Goal: Task Accomplishment & Management: Use online tool/utility

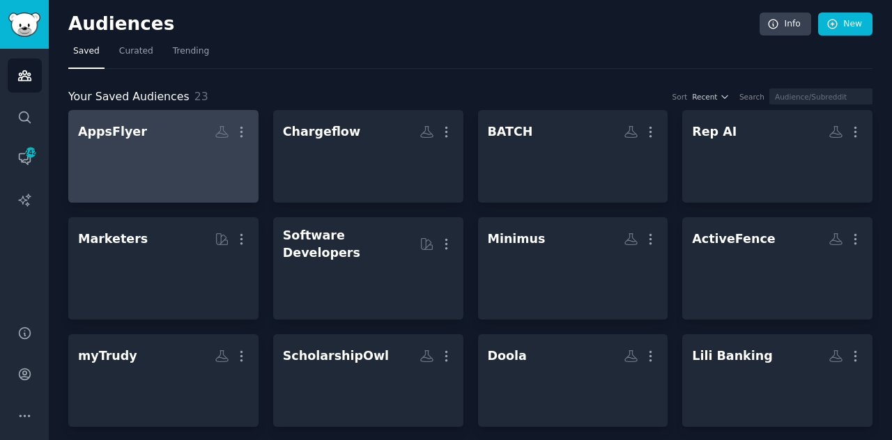
click at [171, 192] on link "AppsFlyer More" at bounding box center [163, 156] width 190 height 93
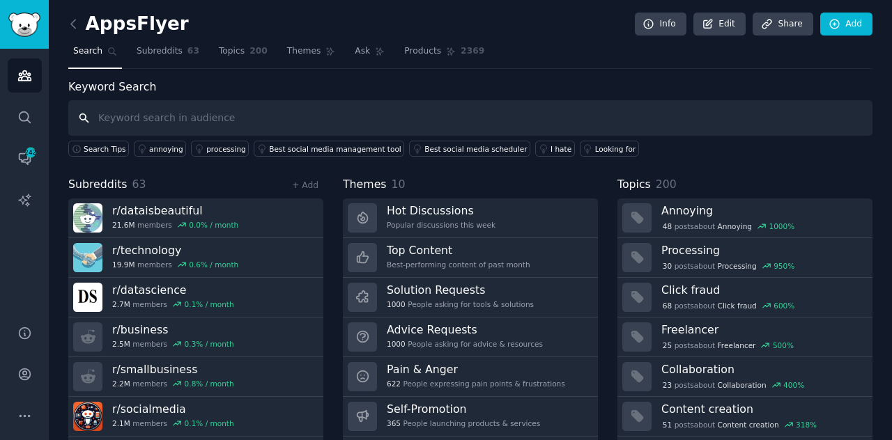
scroll to position [37, 0]
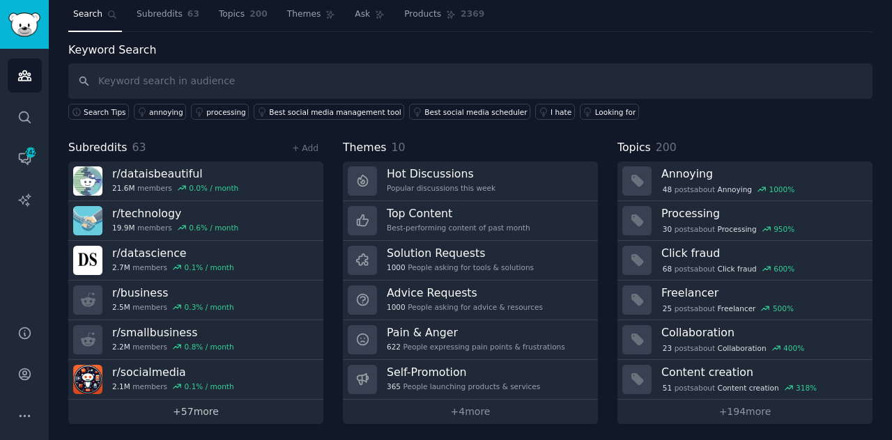
click at [192, 413] on link "+ 57 more" at bounding box center [195, 412] width 255 height 24
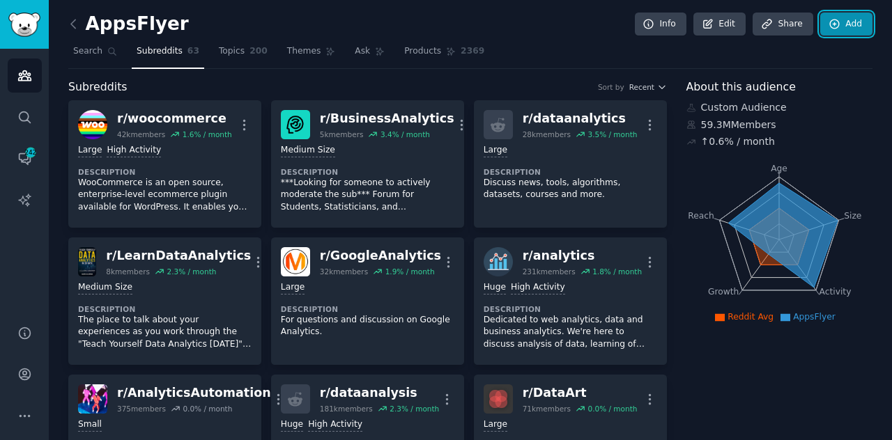
click at [849, 20] on link "Add" at bounding box center [846, 25] width 52 height 24
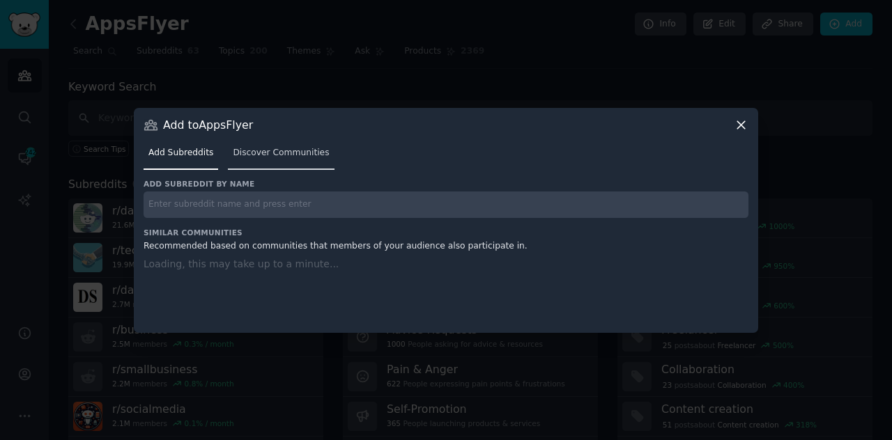
click at [304, 157] on span "Discover Communities" at bounding box center [281, 153] width 96 height 13
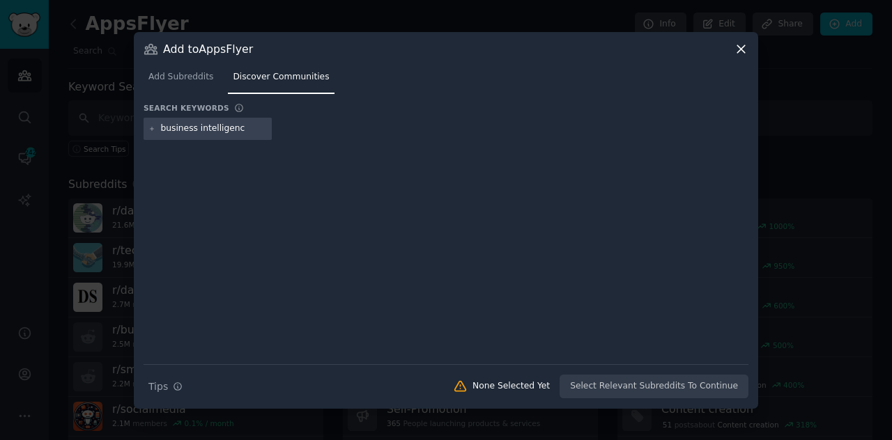
type input "business intelligence"
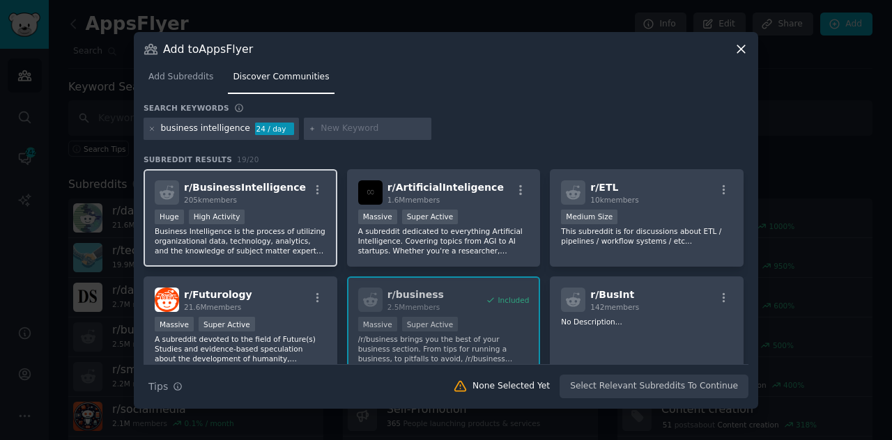
click at [233, 253] on p "Business Intelligence is the process of utilizing organizational data, technolo…" at bounding box center [240, 240] width 171 height 29
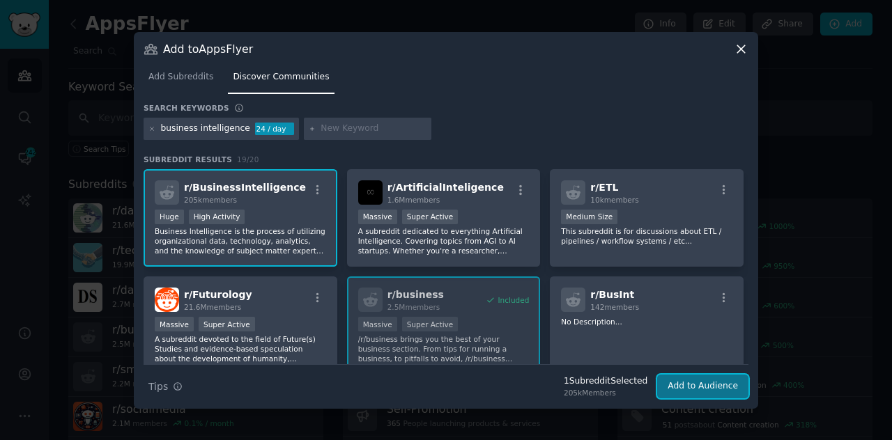
click at [698, 394] on button "Add to Audience" at bounding box center [702, 387] width 91 height 24
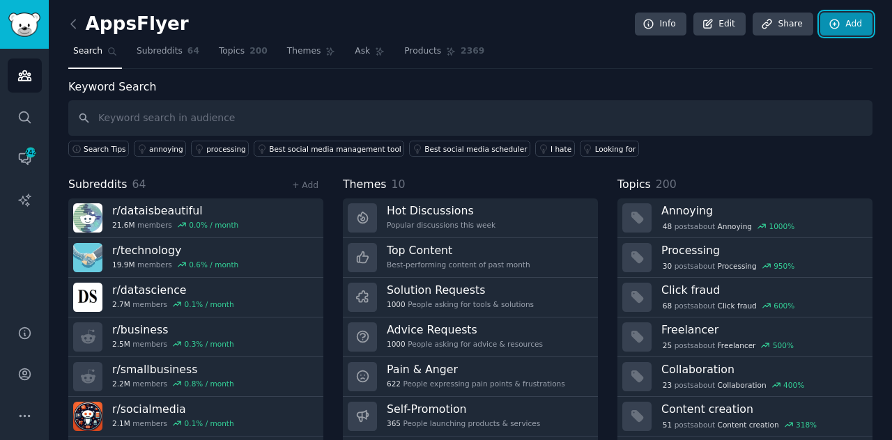
click at [843, 22] on link "Add" at bounding box center [846, 25] width 52 height 24
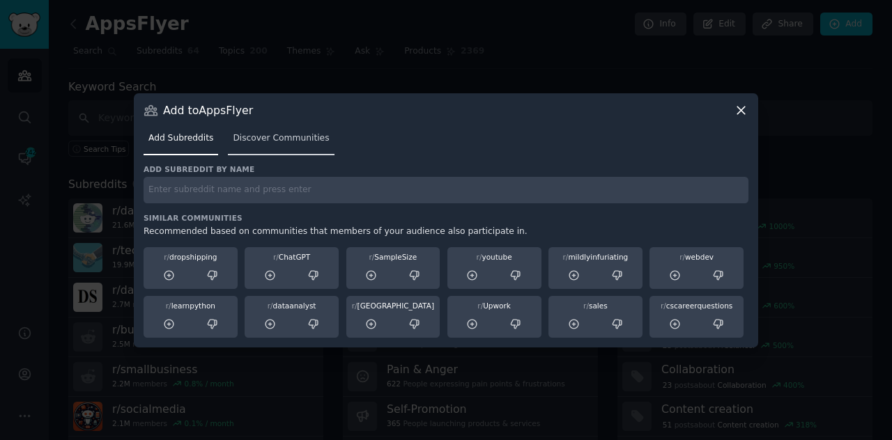
click at [318, 166] on div "Add to AppsFlyer Add Subreddits Discover Communities Add subreddit by name Simi…" at bounding box center [446, 220] width 624 height 254
click at [295, 193] on input "text" at bounding box center [446, 190] width 605 height 27
type input "social media marketing"
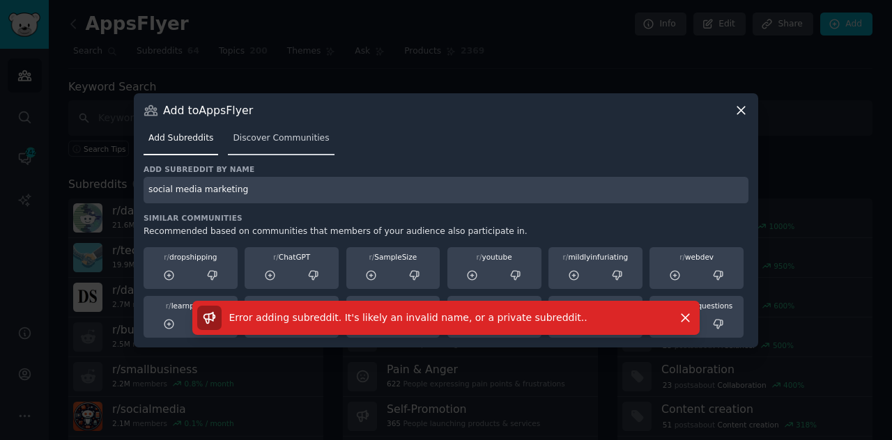
click at [249, 134] on span "Discover Communities" at bounding box center [281, 138] width 96 height 13
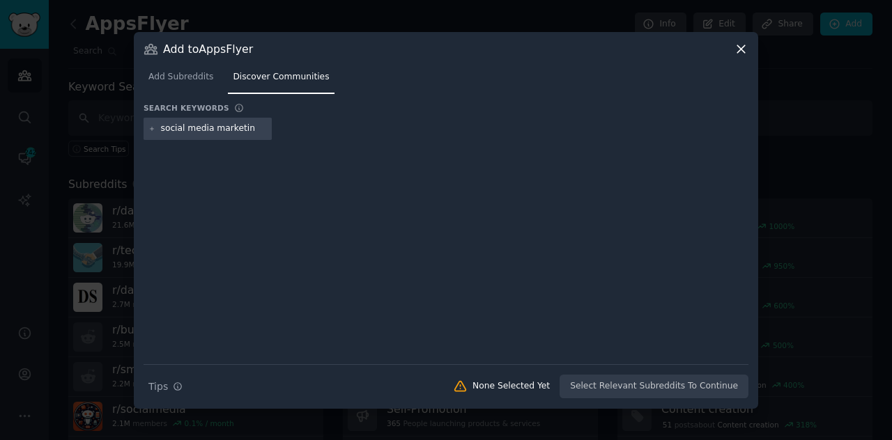
type input "social media marketing"
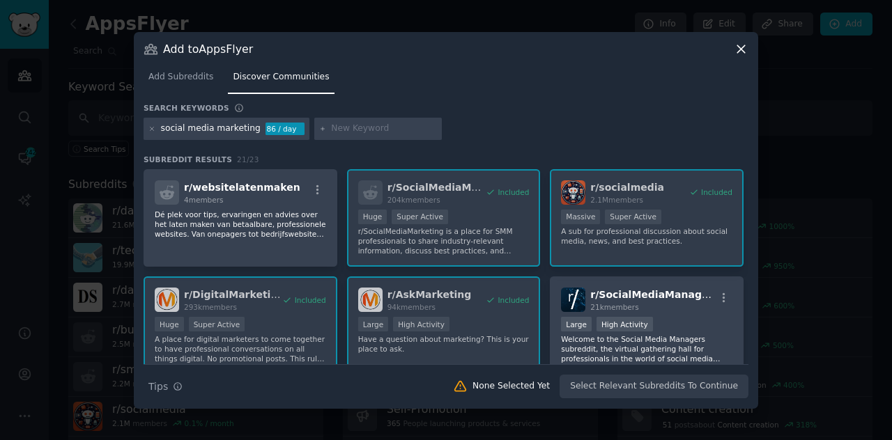
click at [743, 45] on icon at bounding box center [741, 49] width 15 height 15
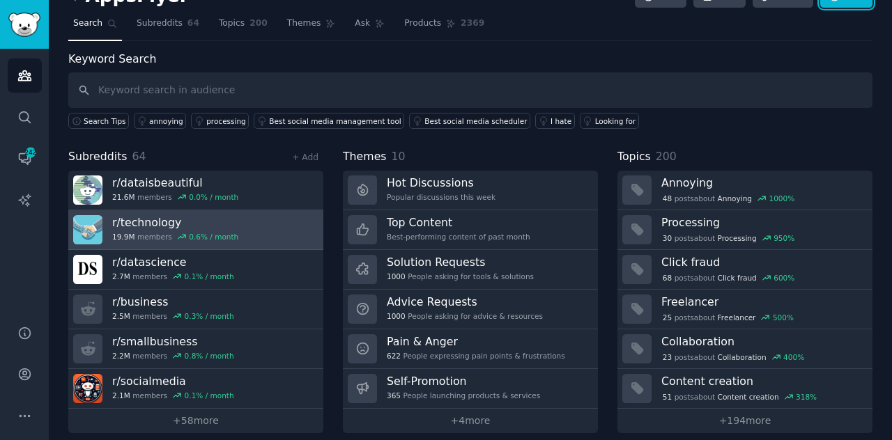
scroll to position [37, 0]
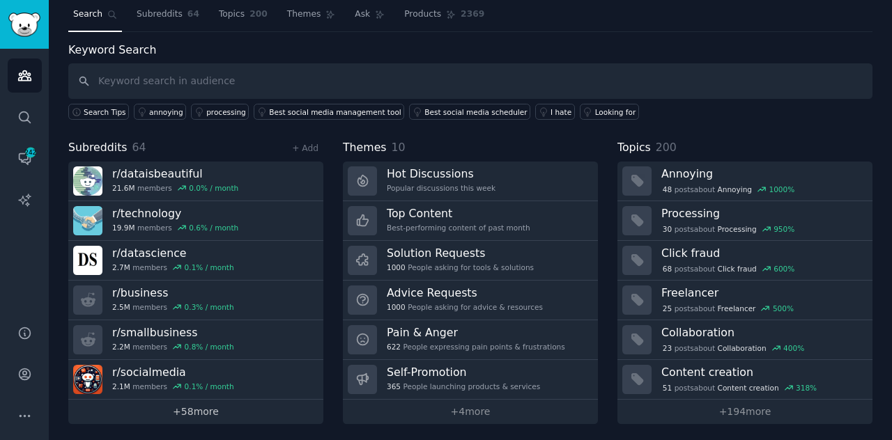
click at [213, 403] on link "+ 58 more" at bounding box center [195, 412] width 255 height 24
